Goal: Check status

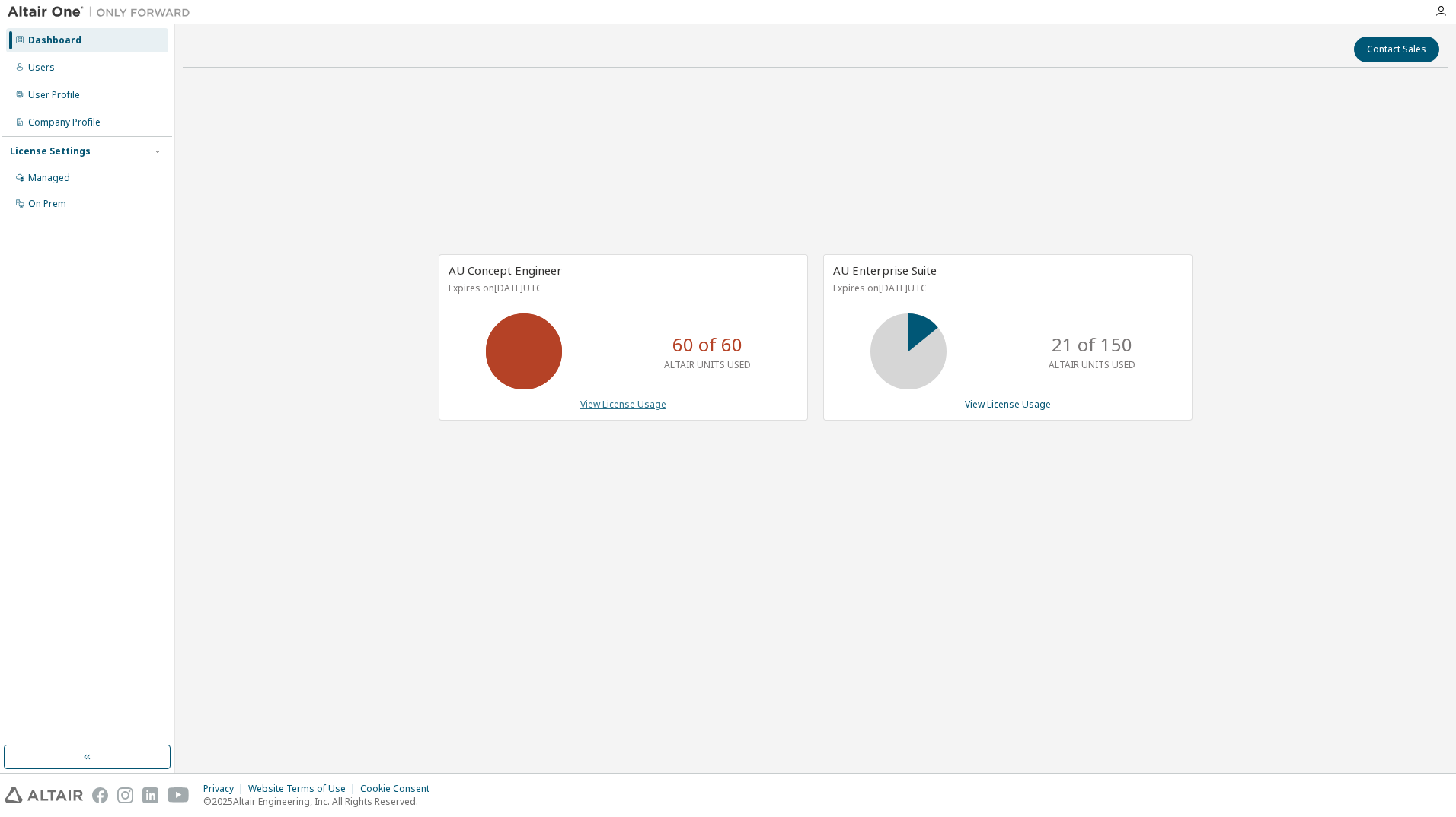
click at [618, 406] on link "View License Usage" at bounding box center [623, 405] width 86 height 13
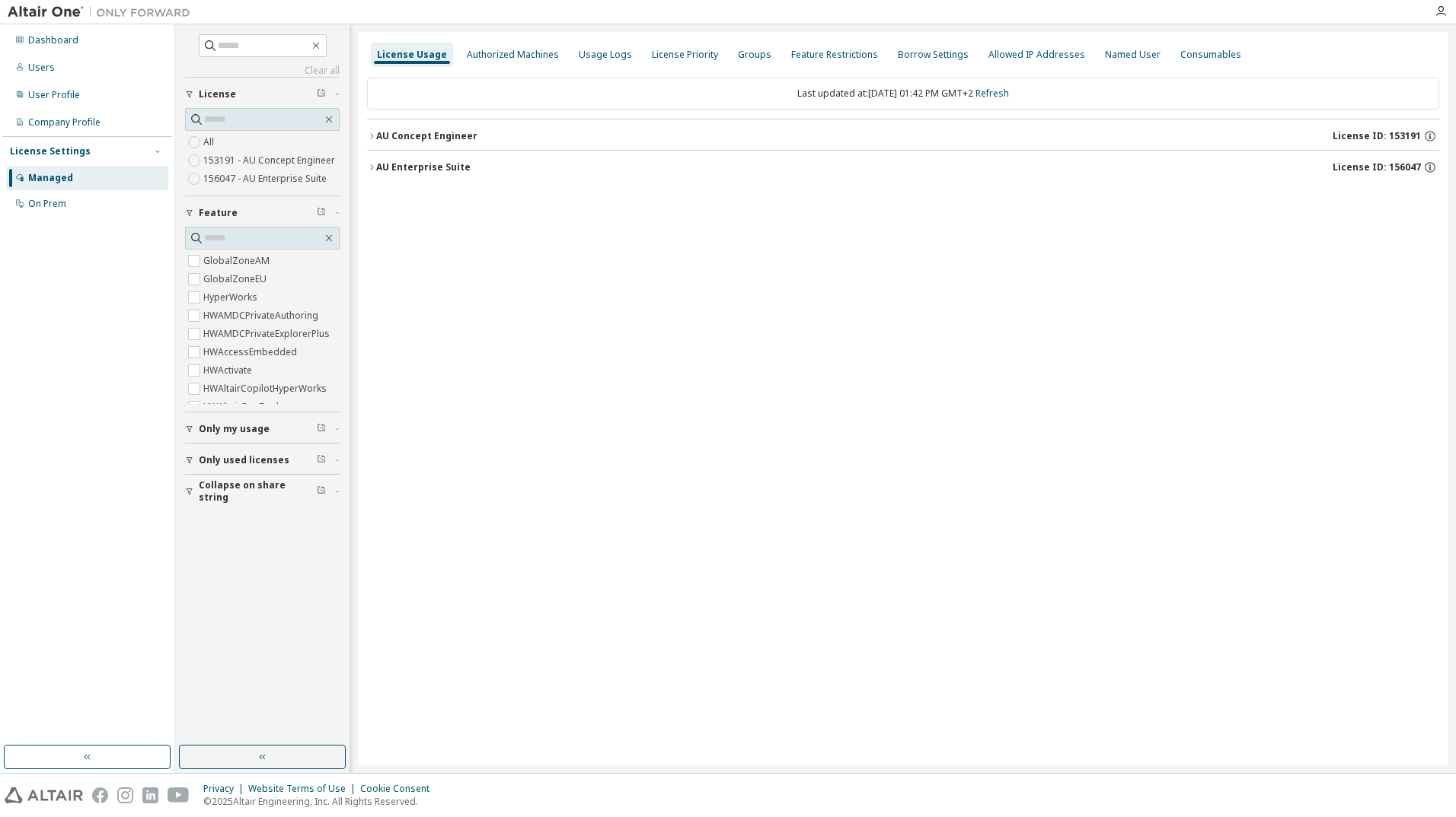
click at [371, 137] on icon "button" at bounding box center [371, 136] width 9 height 9
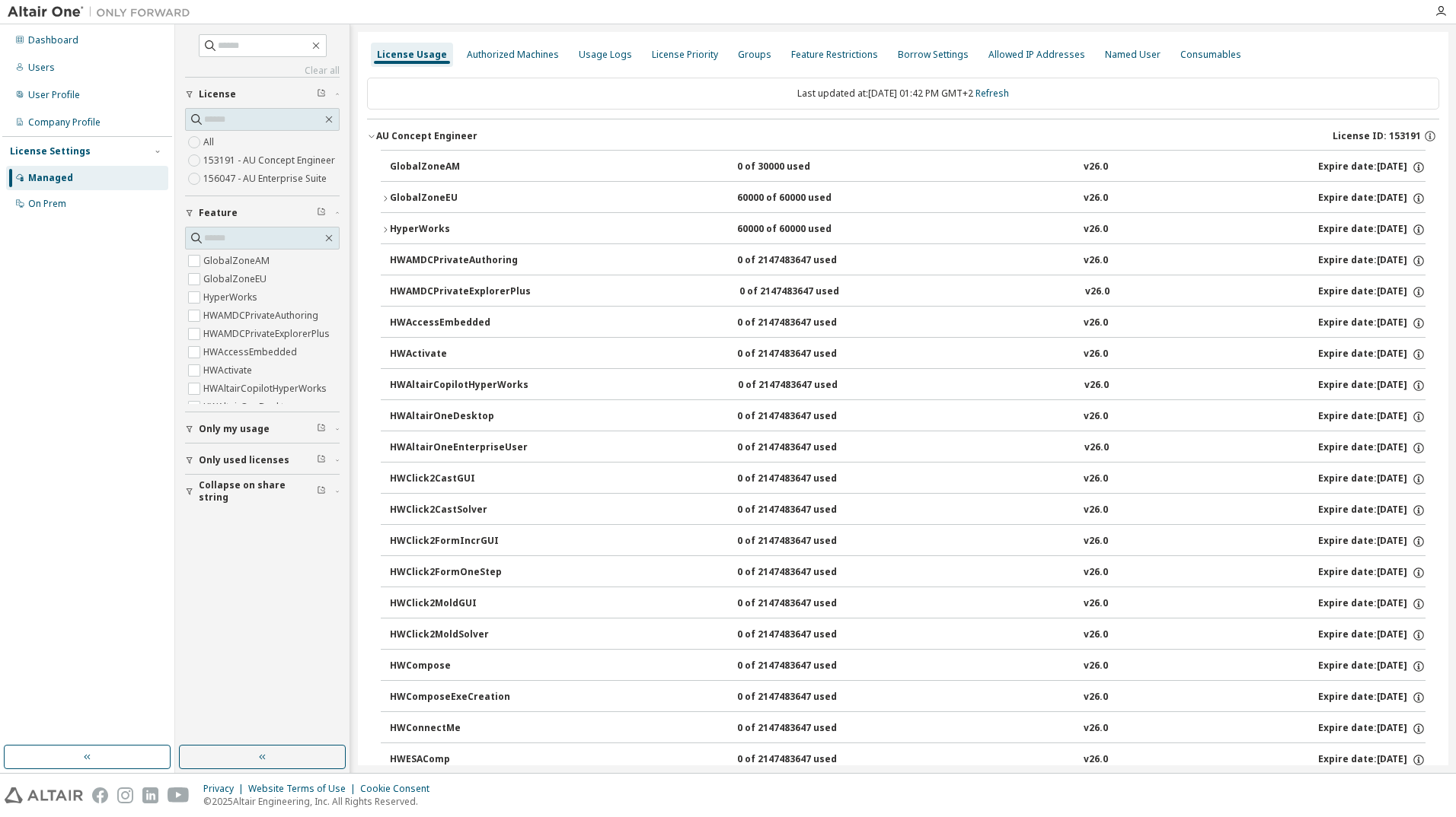
click at [384, 197] on icon "button" at bounding box center [385, 199] width 9 height 9
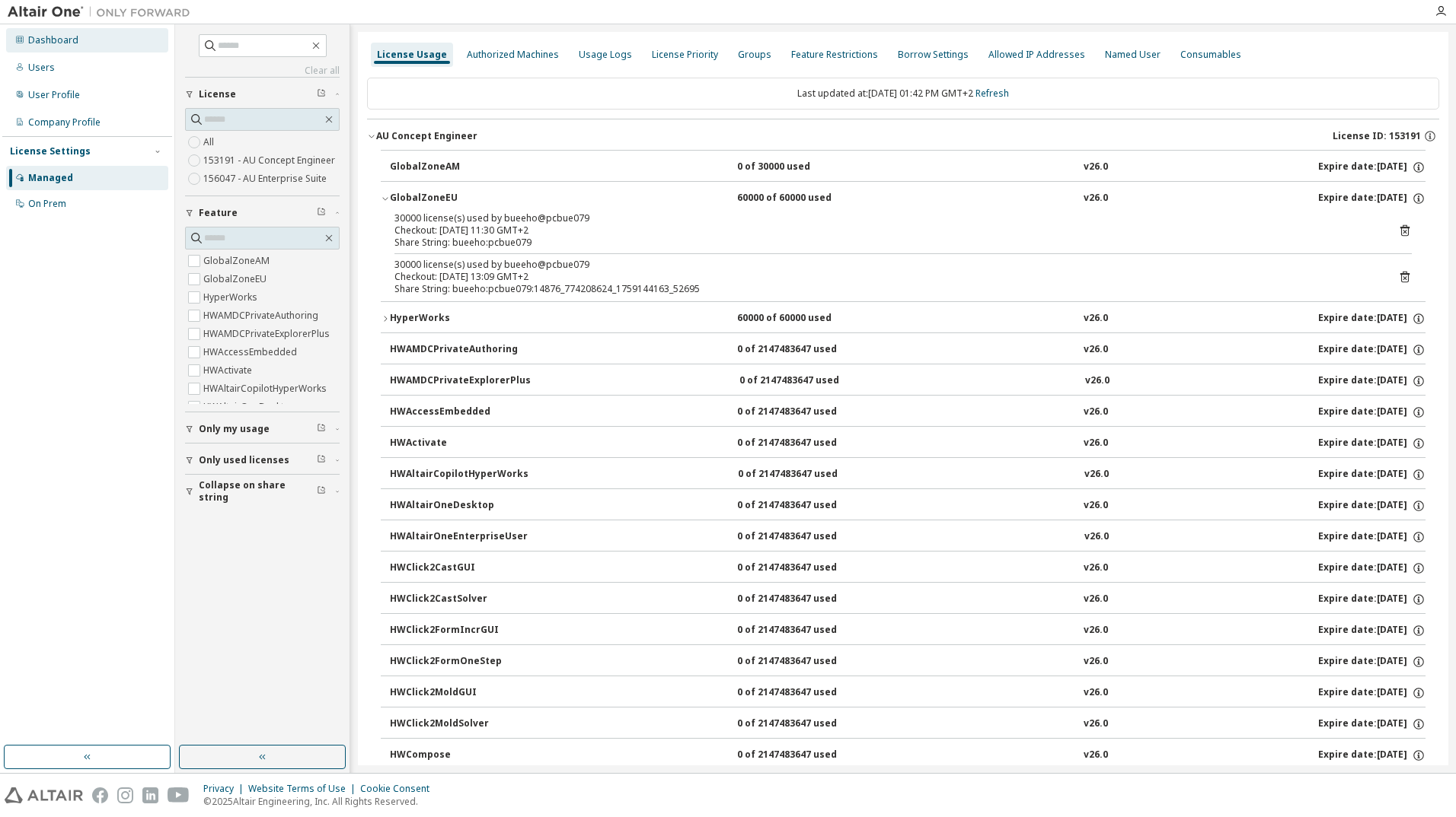
click at [53, 43] on div "Dashboard" at bounding box center [53, 40] width 50 height 12
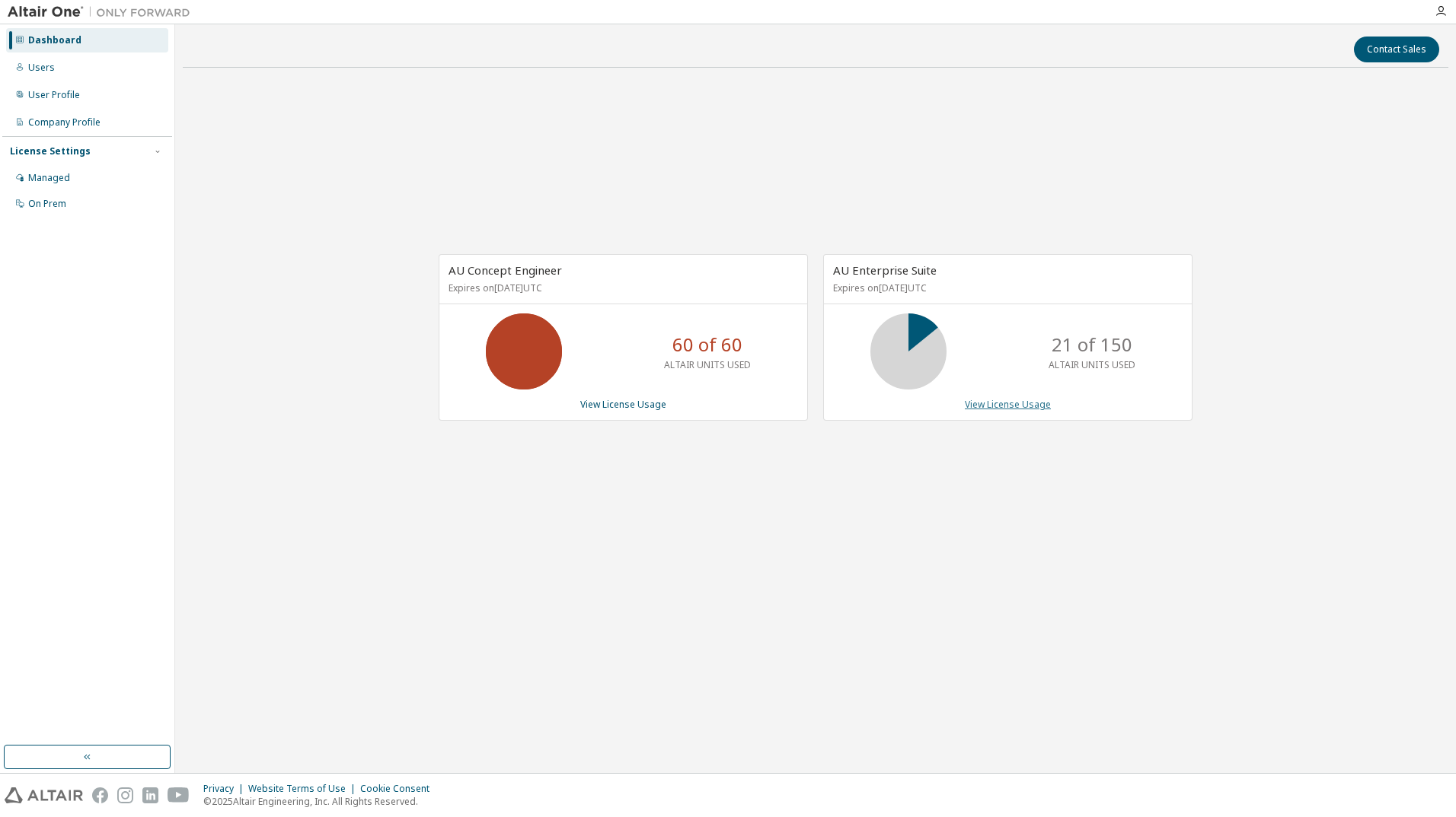
click at [994, 406] on link "View License Usage" at bounding box center [1008, 405] width 86 height 13
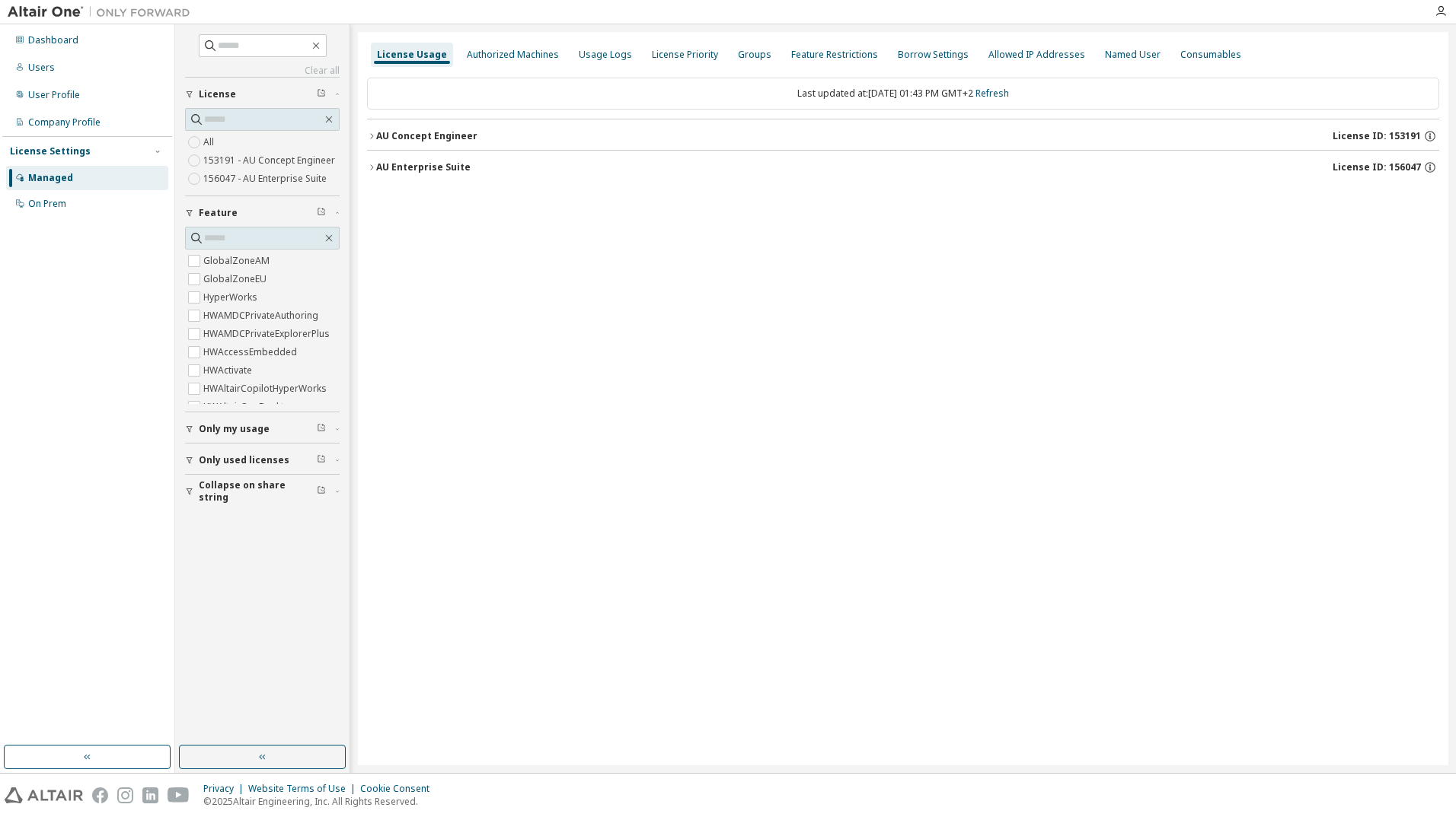
click at [370, 168] on icon "button" at bounding box center [371, 167] width 9 height 9
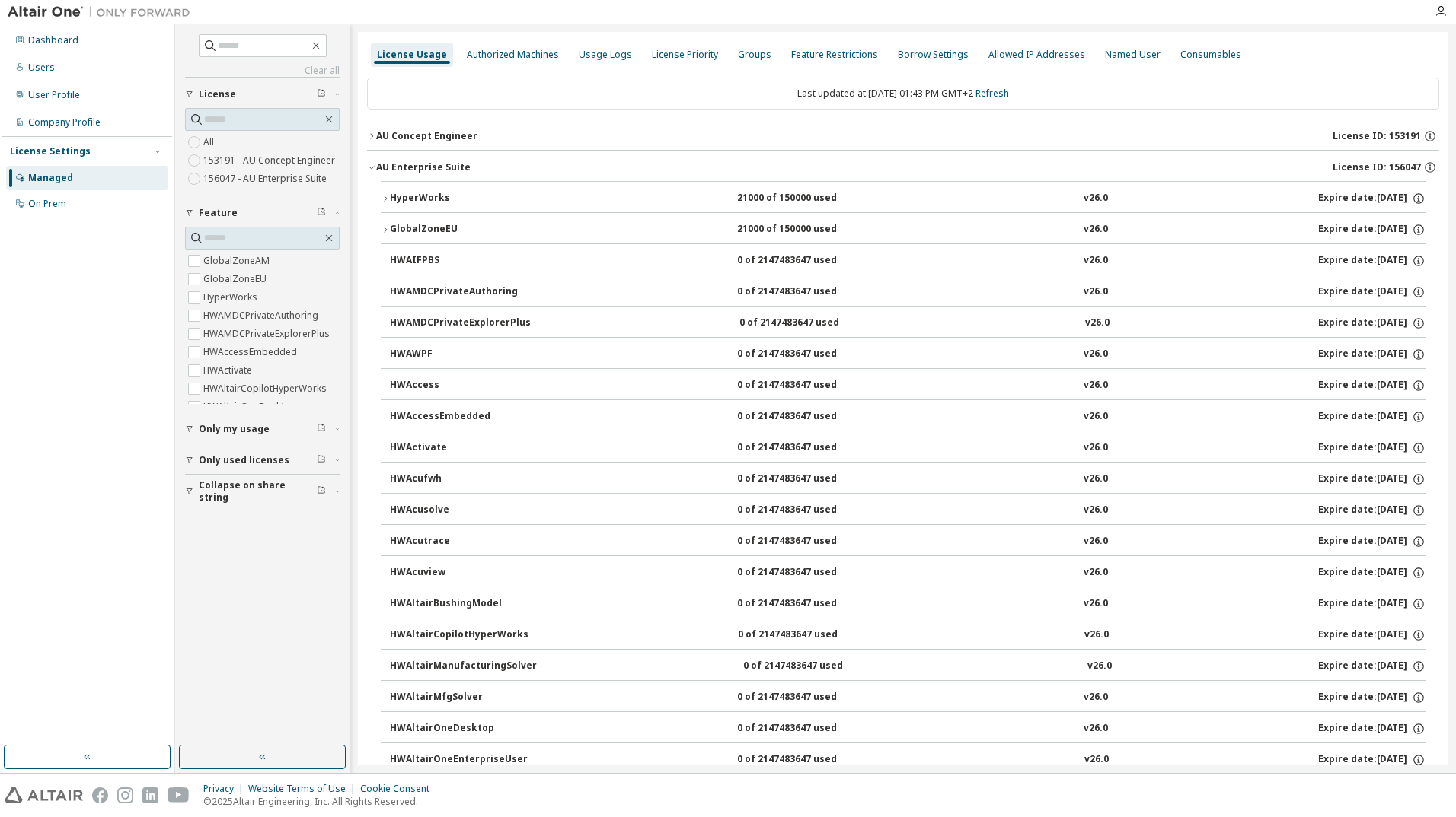
click at [382, 236] on button "GlobalZoneEU 21000 of 150000 used v26.0 Expire date: [DATE]" at bounding box center [902, 230] width 1045 height 34
